Goal: Transaction & Acquisition: Book appointment/travel/reservation

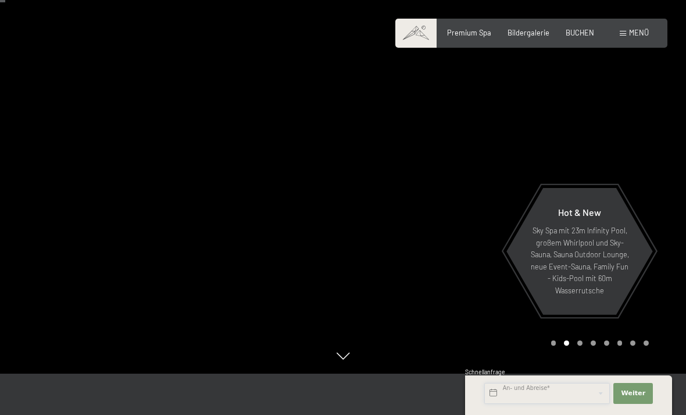
click at [564, 404] on input "text" at bounding box center [547, 393] width 126 height 21
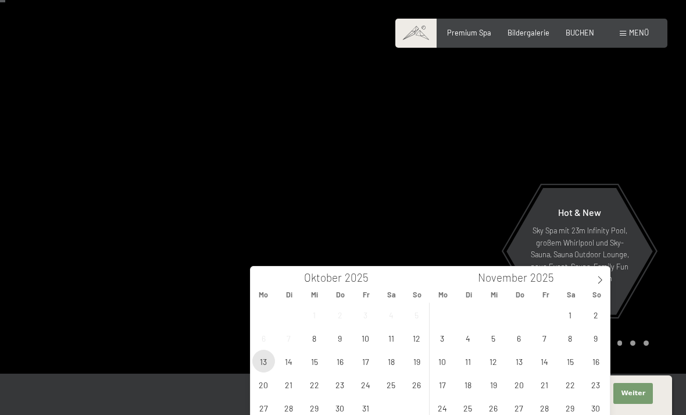
click at [270, 358] on span "13" at bounding box center [263, 361] width 23 height 23
click at [291, 360] on span "14" at bounding box center [288, 361] width 23 height 23
type input "Mo. 13.10.2025 - Di. 14.10.2025"
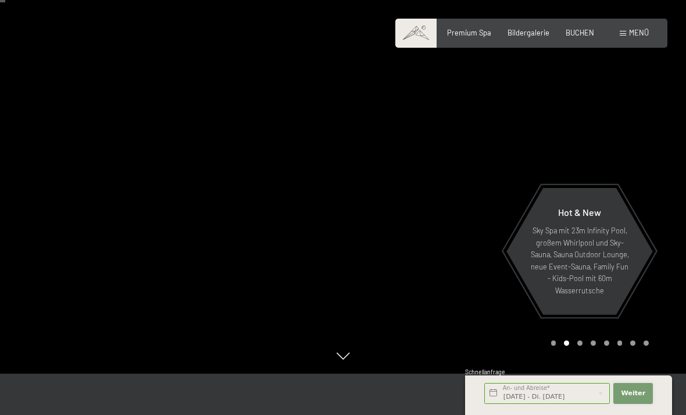
click at [637, 398] on span "Weiter" at bounding box center [633, 393] width 24 height 9
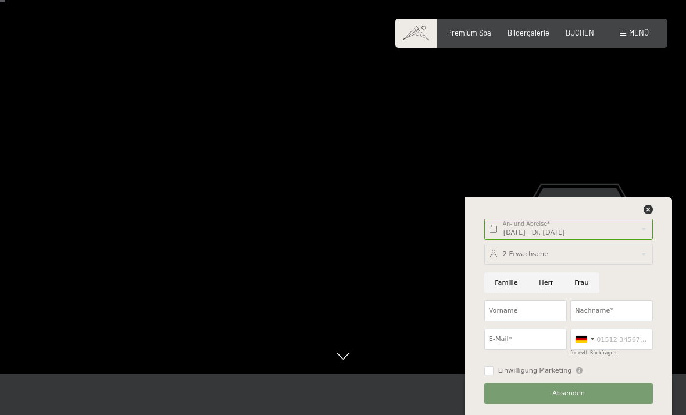
click at [644, 244] on div "Mo. 13.10.2025 - Di. 14.10.2025 An- und Abreise* 1 Nacht" at bounding box center [569, 229] width 173 height 28
click at [648, 214] on icon at bounding box center [648, 209] width 9 height 9
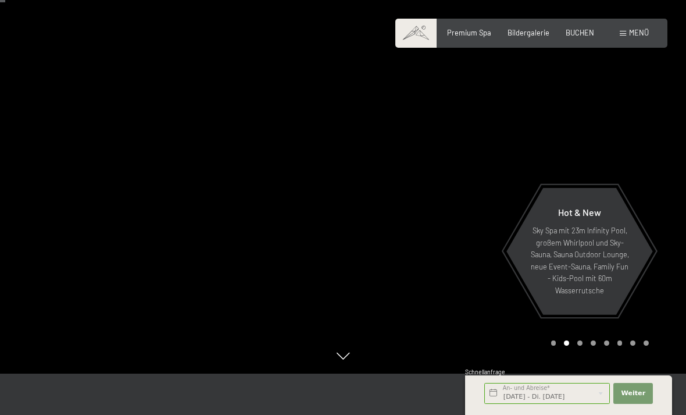
click at [624, 37] on div "Menü" at bounding box center [634, 33] width 29 height 10
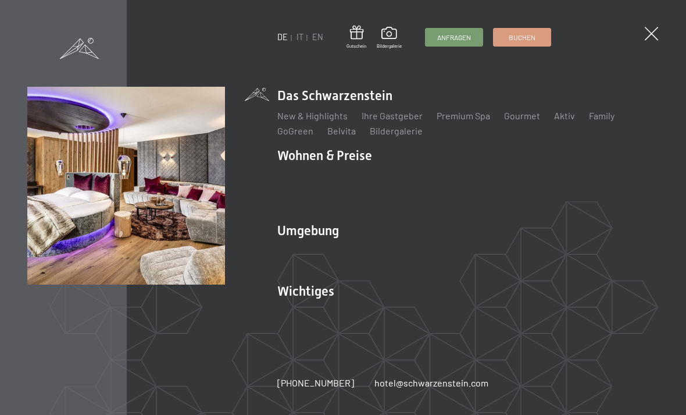
click at [408, 181] on link "Zimmer & Preise" at bounding box center [400, 175] width 67 height 11
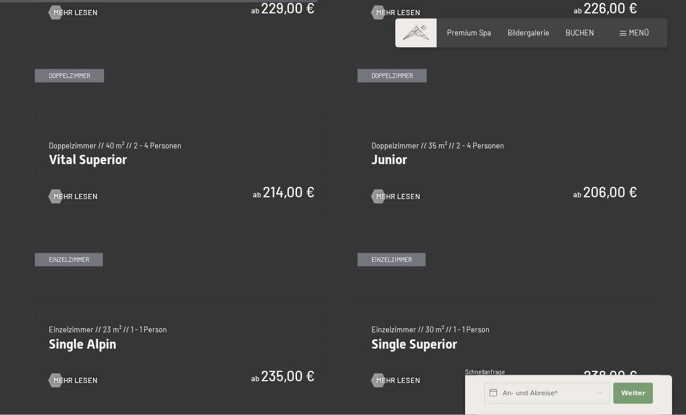
scroll to position [1302, 0]
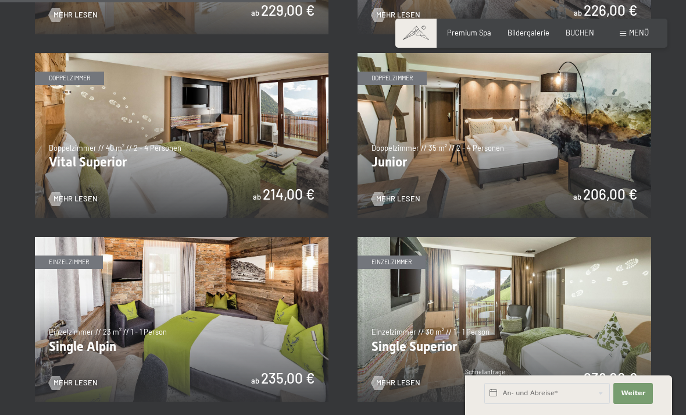
click at [388, 194] on span "Mehr Lesen" at bounding box center [398, 199] width 44 height 10
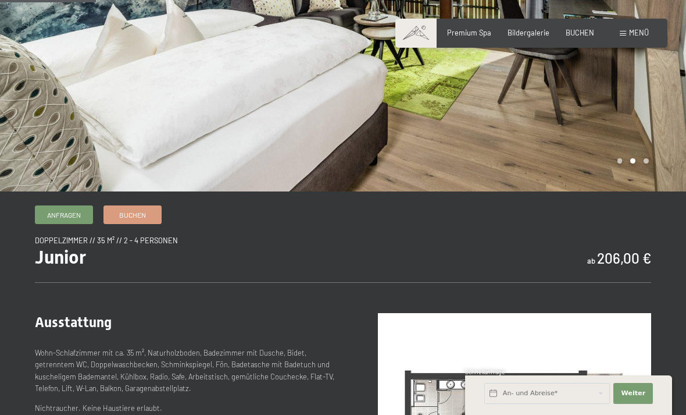
scroll to position [170, 0]
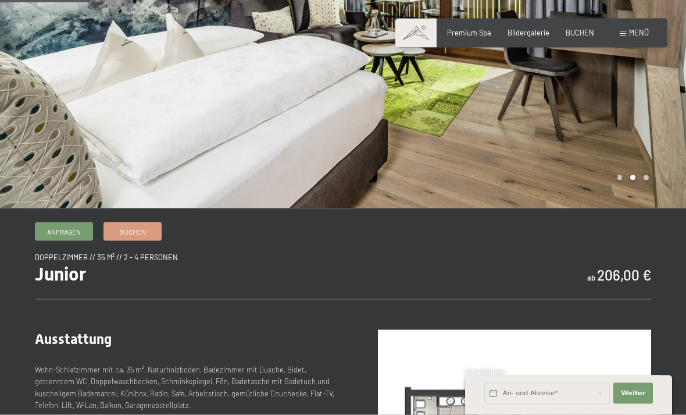
click at [636, 34] on span "Menü" at bounding box center [639, 32] width 20 height 9
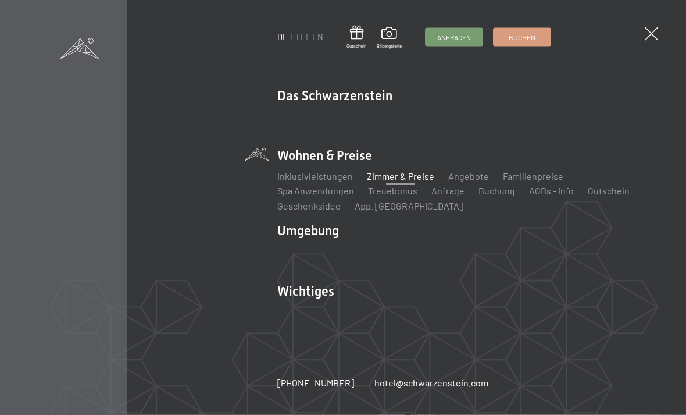
scroll to position [170, 0]
click at [647, 38] on span at bounding box center [651, 33] width 13 height 13
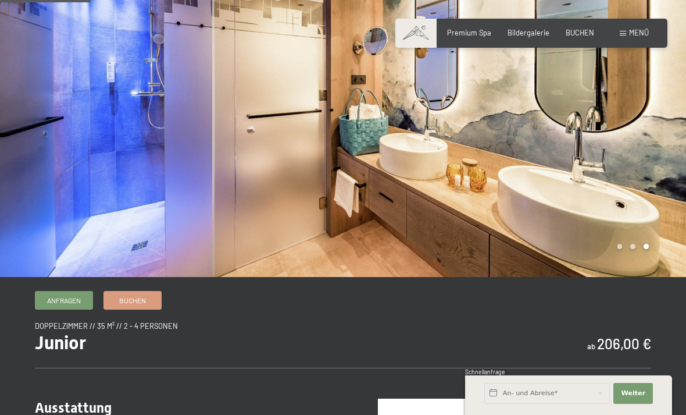
scroll to position [0, 0]
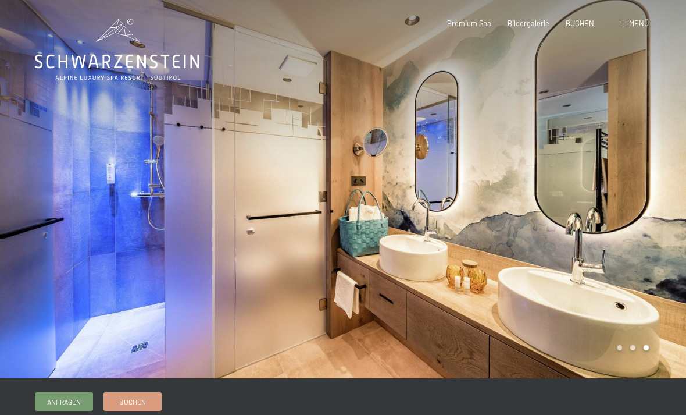
click at [471, 27] on div "Premium Spa" at bounding box center [469, 24] width 44 height 10
click at [479, 25] on span "Premium Spa" at bounding box center [469, 23] width 44 height 9
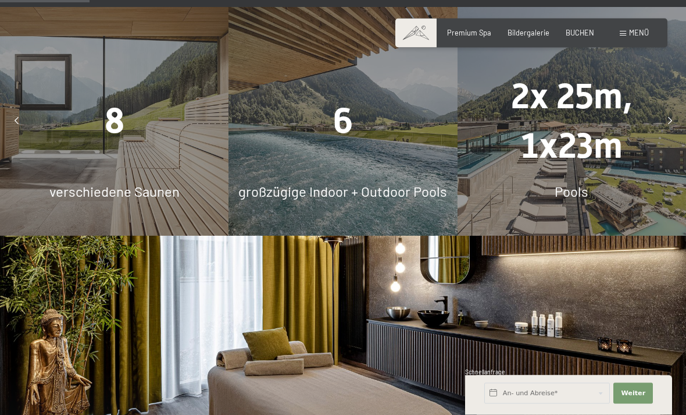
scroll to position [875, 0]
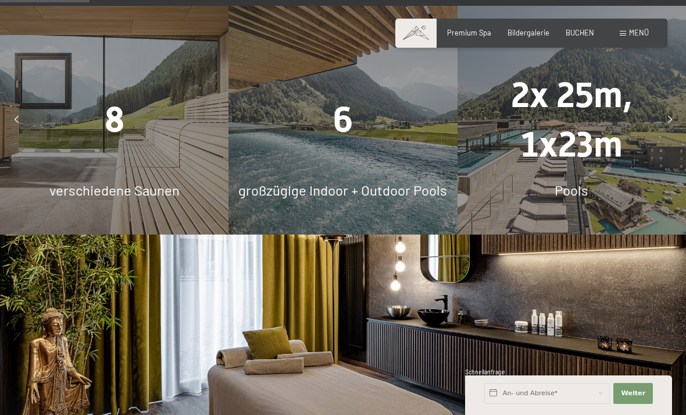
click at [419, 161] on div "6 großzügige Indoor + Outdoor Pools" at bounding box center [343, 120] width 229 height 229
click at [406, 168] on div "6 großzügige Indoor + Outdoor Pools" at bounding box center [343, 120] width 229 height 229
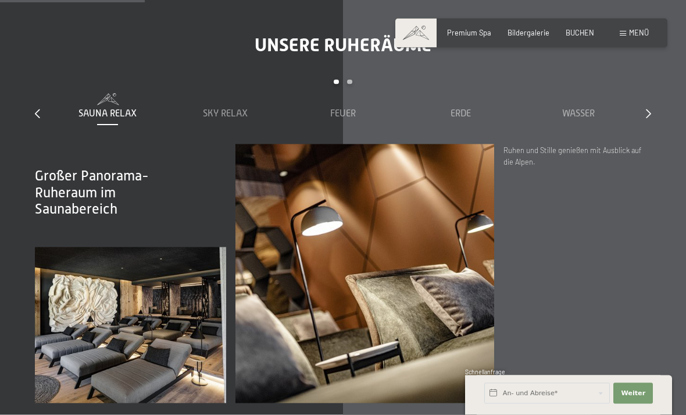
scroll to position [1418, 0]
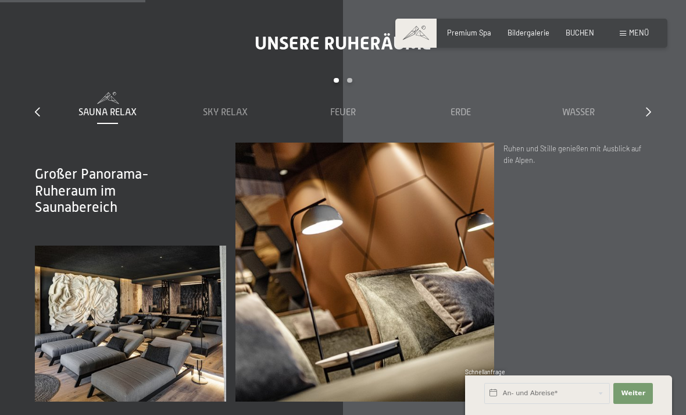
click at [250, 102] on div "Sky Relax" at bounding box center [225, 105] width 108 height 27
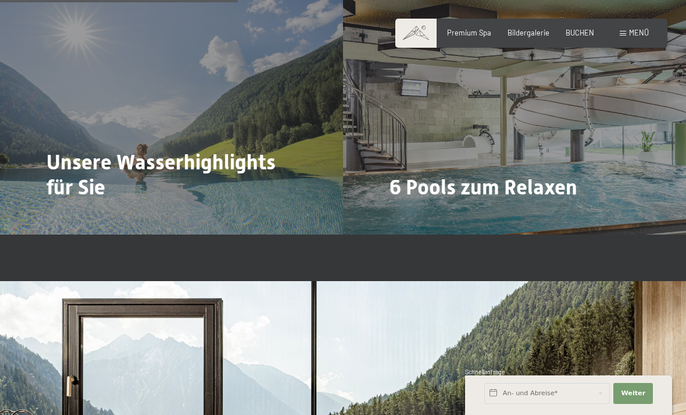
scroll to position [2321, 0]
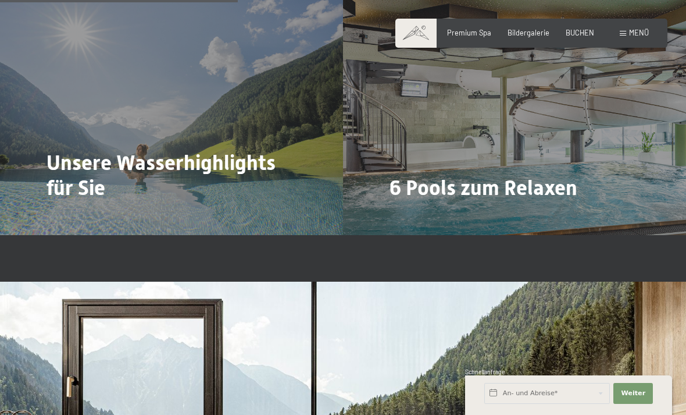
click at [70, 215] on span "Mehr dazu" at bounding box center [70, 220] width 39 height 10
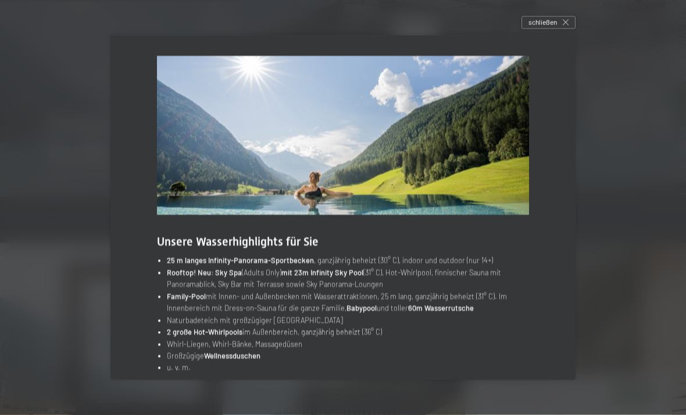
scroll to position [2374, 0]
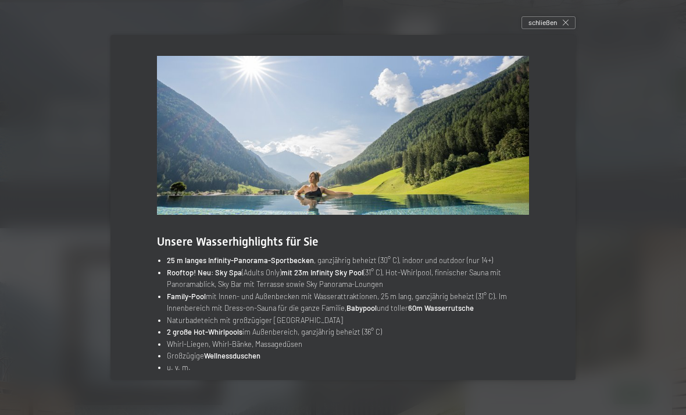
click at [564, 26] on icon at bounding box center [566, 23] width 6 height 6
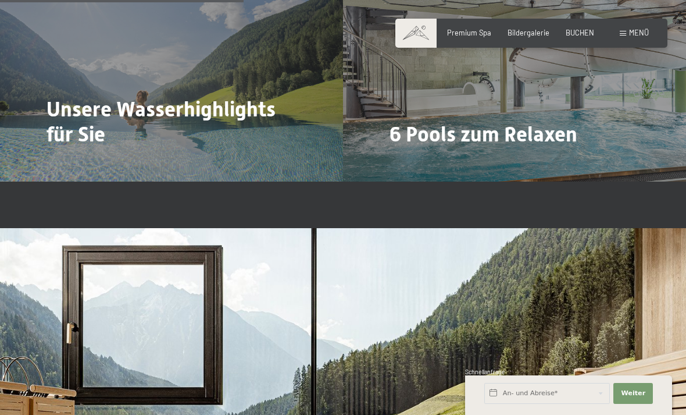
click at [425, 161] on span "Mehr dazu" at bounding box center [413, 166] width 39 height 10
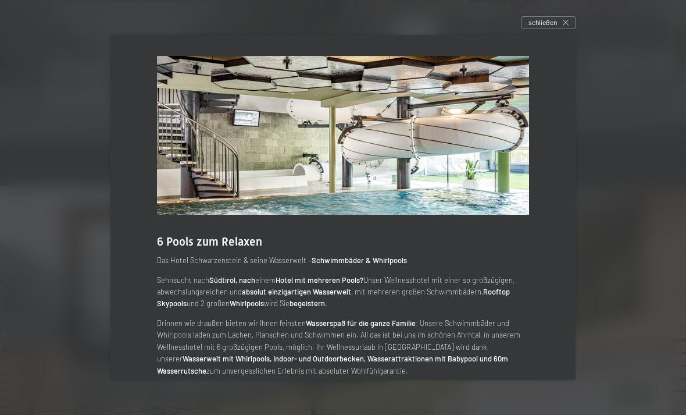
scroll to position [2417, 0]
click at [557, 29] on div "schließen" at bounding box center [549, 22] width 54 height 13
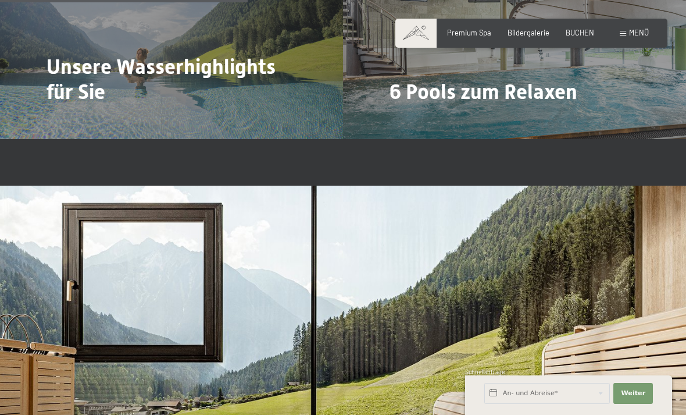
click at [583, 33] on span "BUCHEN" at bounding box center [580, 32] width 28 height 9
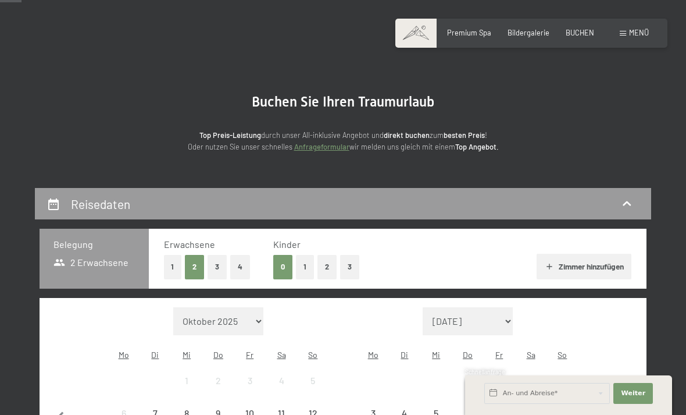
scroll to position [33, 0]
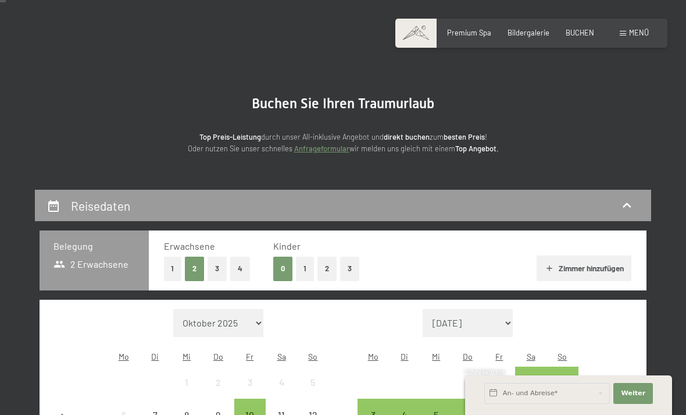
click at [636, 35] on span "Menü" at bounding box center [639, 32] width 20 height 9
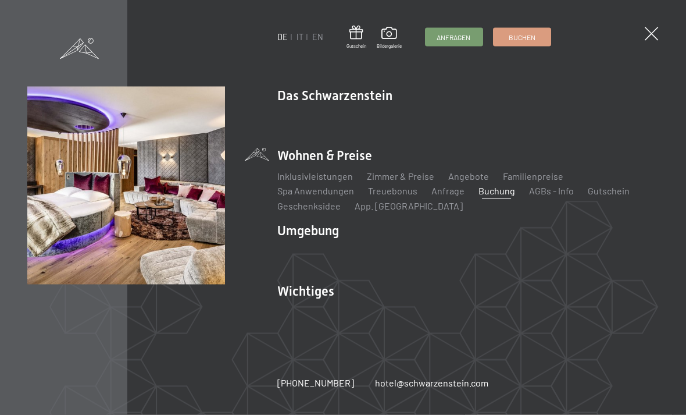
scroll to position [264, 0]
click at [657, 33] on span at bounding box center [651, 33] width 13 height 13
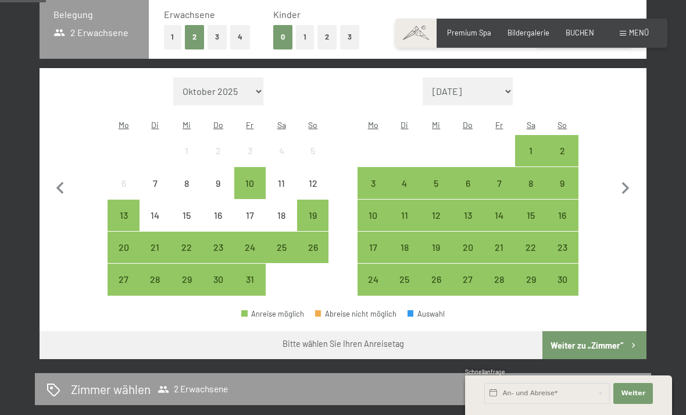
click at [466, 36] on div "Premium Spa" at bounding box center [469, 33] width 44 height 10
click at [481, 30] on span "Premium Spa" at bounding box center [469, 32] width 44 height 9
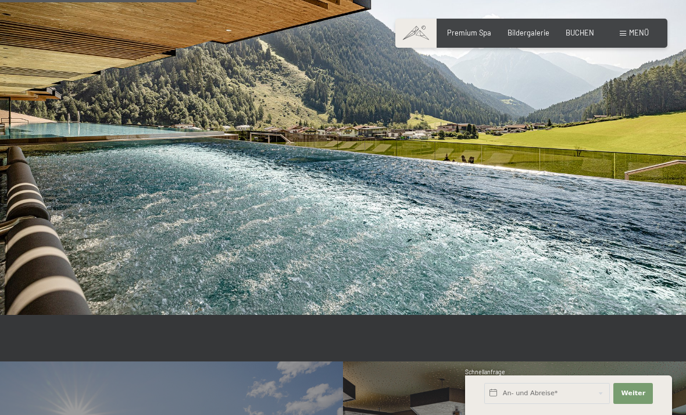
scroll to position [1907, 0]
